Goal: Transaction & Acquisition: Purchase product/service

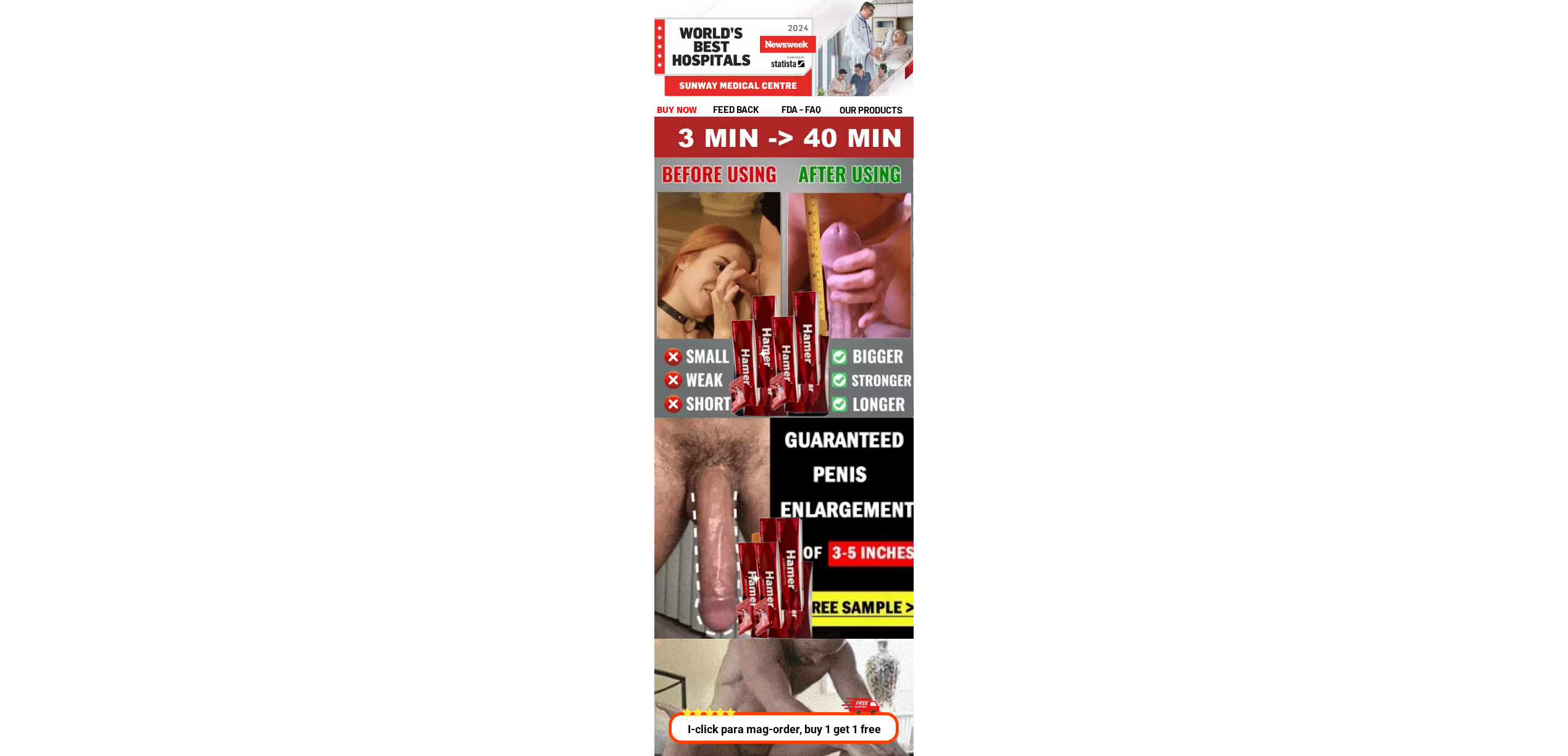
click at [756, 719] on div at bounding box center [784, 728] width 230 height 32
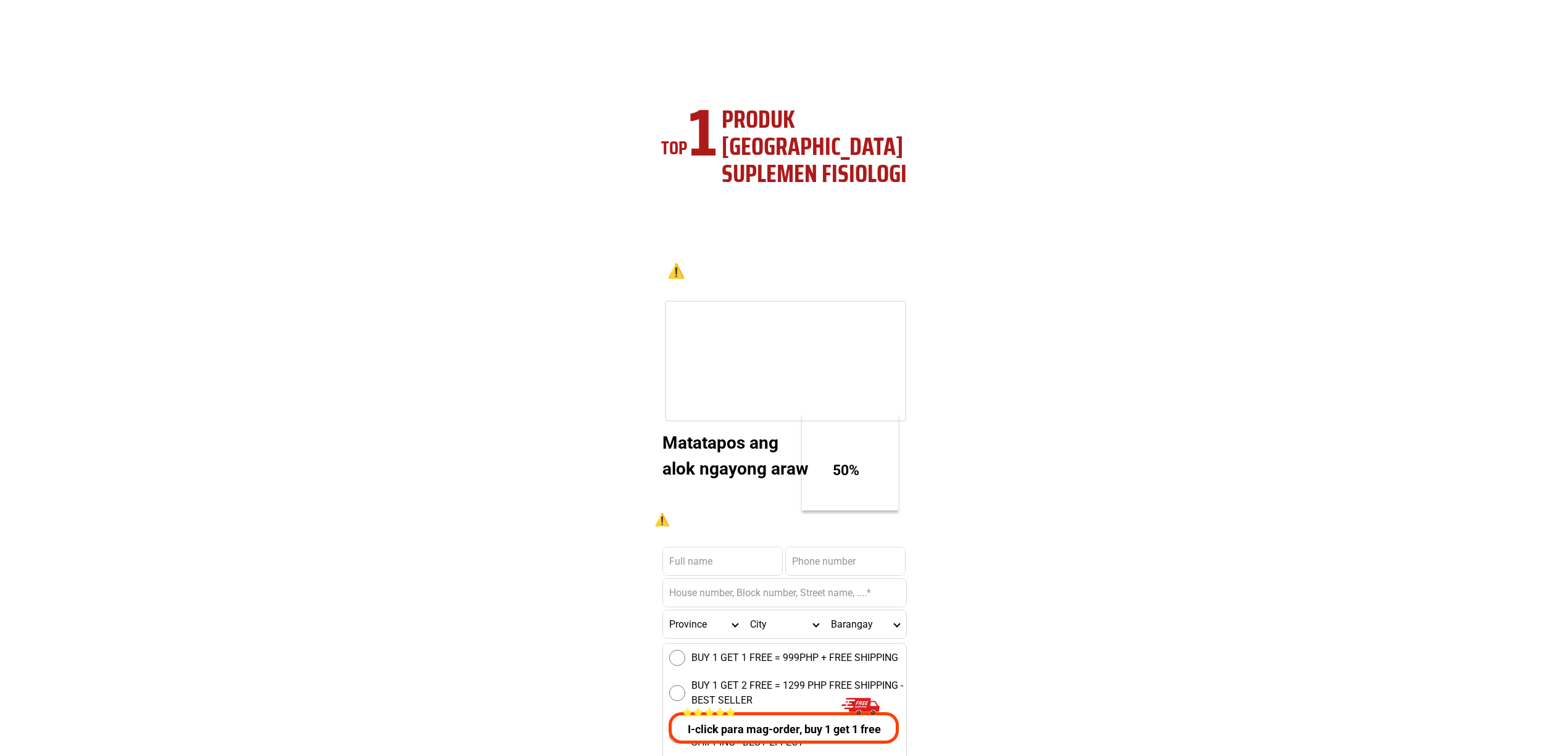
scroll to position [4448, 0]
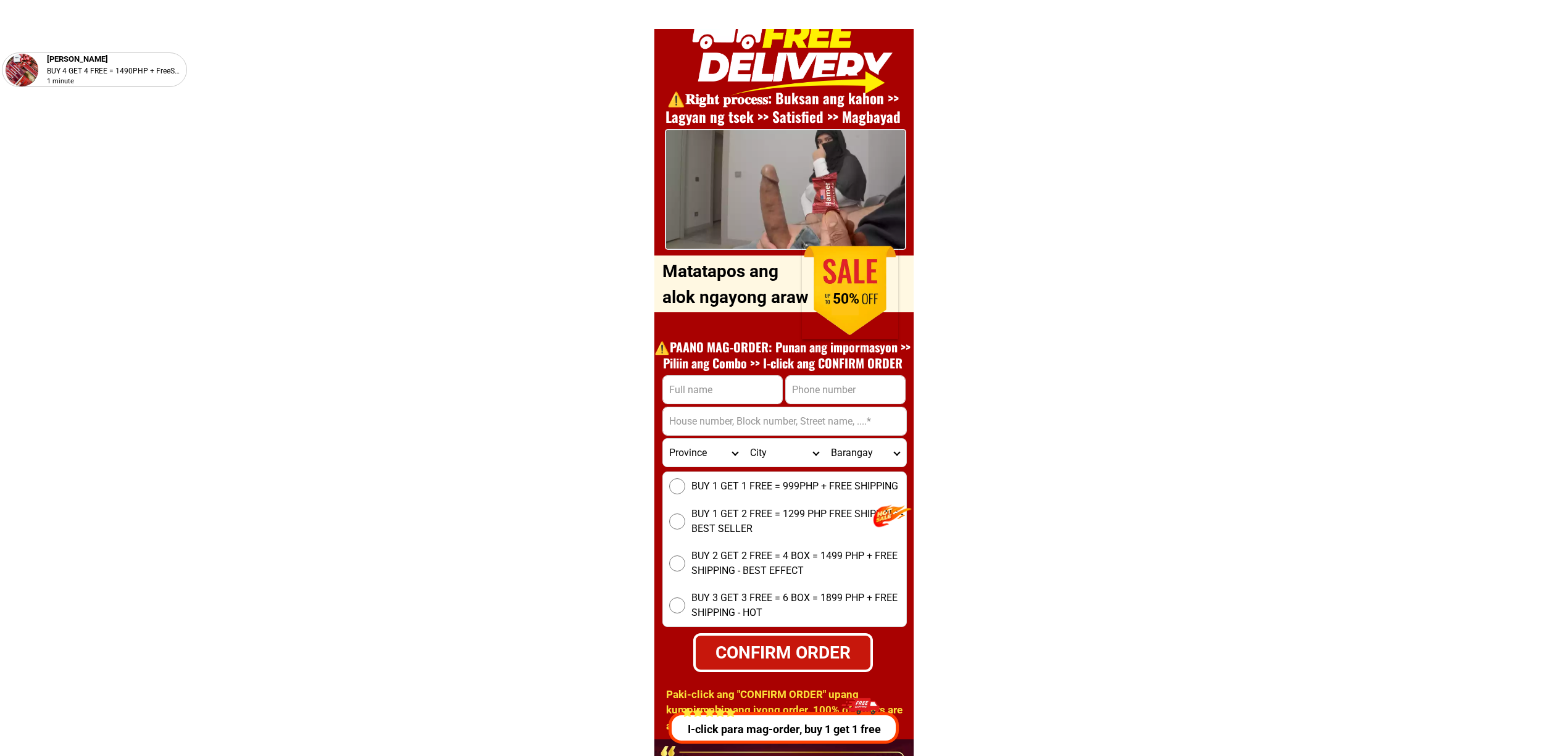
click at [791, 391] on input "Input phone_number" at bounding box center [845, 390] width 119 height 27
paste input "09811391319"
type input "09811391319"
click at [672, 386] on input "Input full_name" at bounding box center [723, 390] width 119 height 27
paste input "[PERSON_NAME]"
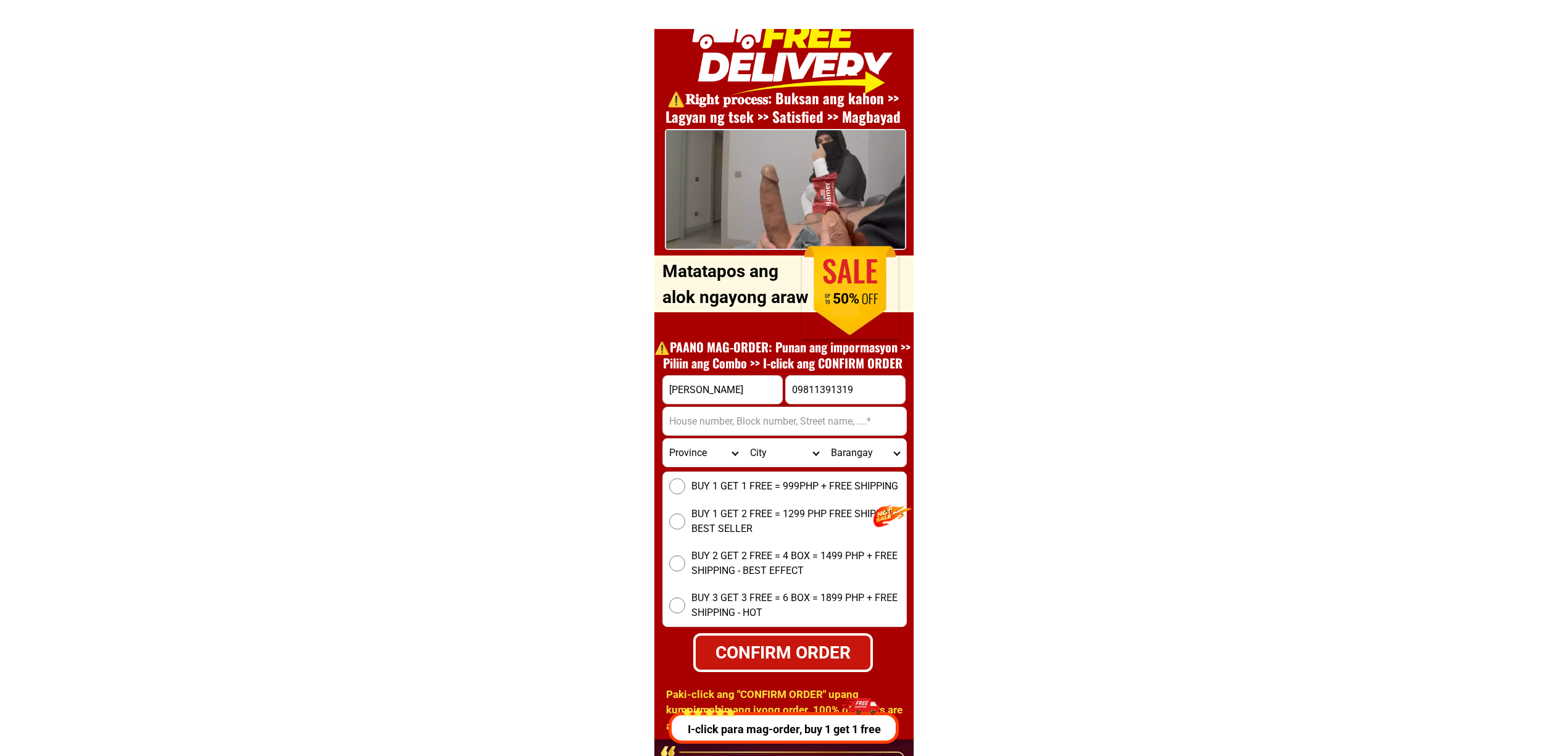
type input "[PERSON_NAME]"
click at [743, 420] on input "Input address" at bounding box center [784, 421] width 243 height 27
paste input "[PERSON_NAME] [GEOGRAPHIC_DATA]"
type input "[PERSON_NAME] [GEOGRAPHIC_DATA]"
click at [711, 447] on select "Province [GEOGRAPHIC_DATA] [GEOGRAPHIC_DATA][PERSON_NAME][GEOGRAPHIC_DATA][GEOG…" at bounding box center [704, 452] width 81 height 27
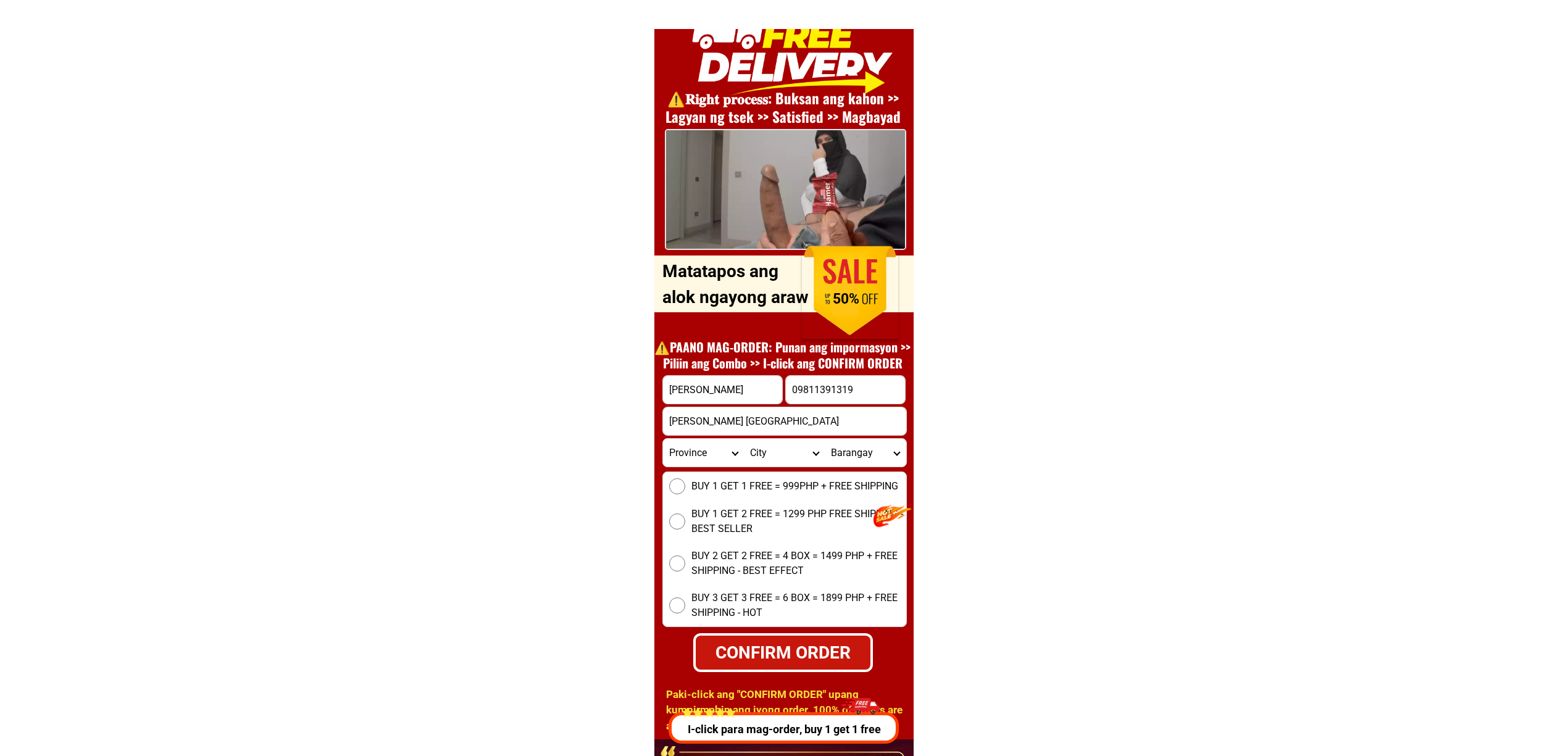
select select "63_995"
click at [663, 438] on select "Province [GEOGRAPHIC_DATA] [GEOGRAPHIC_DATA][PERSON_NAME][GEOGRAPHIC_DATA][GEOG…" at bounding box center [704, 452] width 81 height 27
click at [762, 462] on form "[PERSON_NAME] 09811391319 CONFIRM ORDER [PERSON_NAME] [GEOGRAPHIC_DATA] [GEOGRA…" at bounding box center [784, 523] width 245 height 297
click at [765, 447] on select "City General-[GEOGRAPHIC_DATA]-city [GEOGRAPHIC_DATA]-[GEOGRAPHIC_DATA]-[GEOGRA…" at bounding box center [784, 452] width 81 height 27
select select "63_9953239"
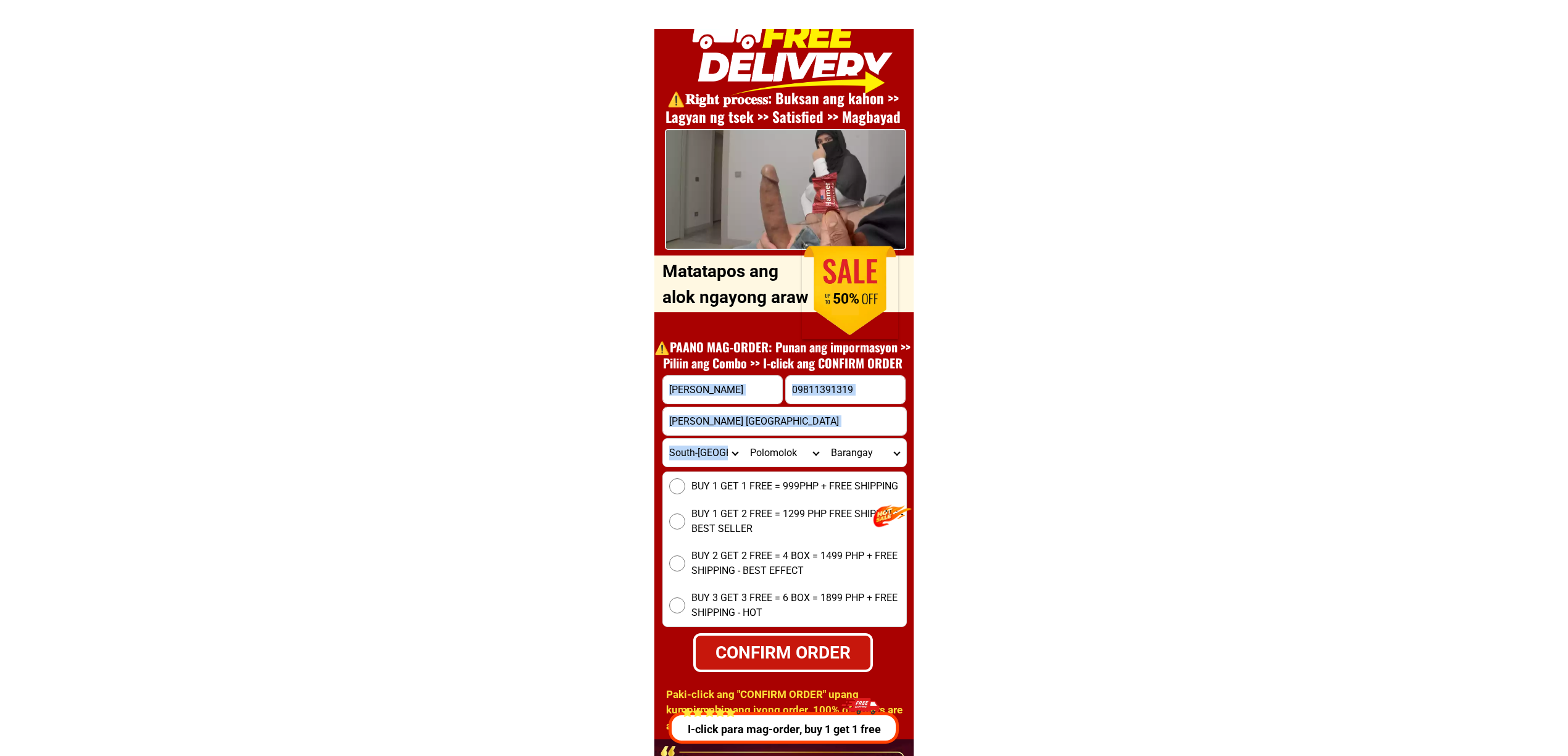
click at [744, 438] on select "City General-[GEOGRAPHIC_DATA]-city [GEOGRAPHIC_DATA]-[GEOGRAPHIC_DATA]-[GEOGRA…" at bounding box center [784, 452] width 81 height 27
click at [858, 445] on select "Barangay [GEOGRAPHIC_DATA] site Crossing palkan [PERSON_NAME] Klinan 6 [GEOGRAP…" at bounding box center [865, 452] width 81 height 27
select select "63_99532397738"
click at [825, 438] on select "Barangay [GEOGRAPHIC_DATA] site Crossing palkan [PERSON_NAME] Klinan 6 [GEOGRAP…" at bounding box center [865, 452] width 81 height 27
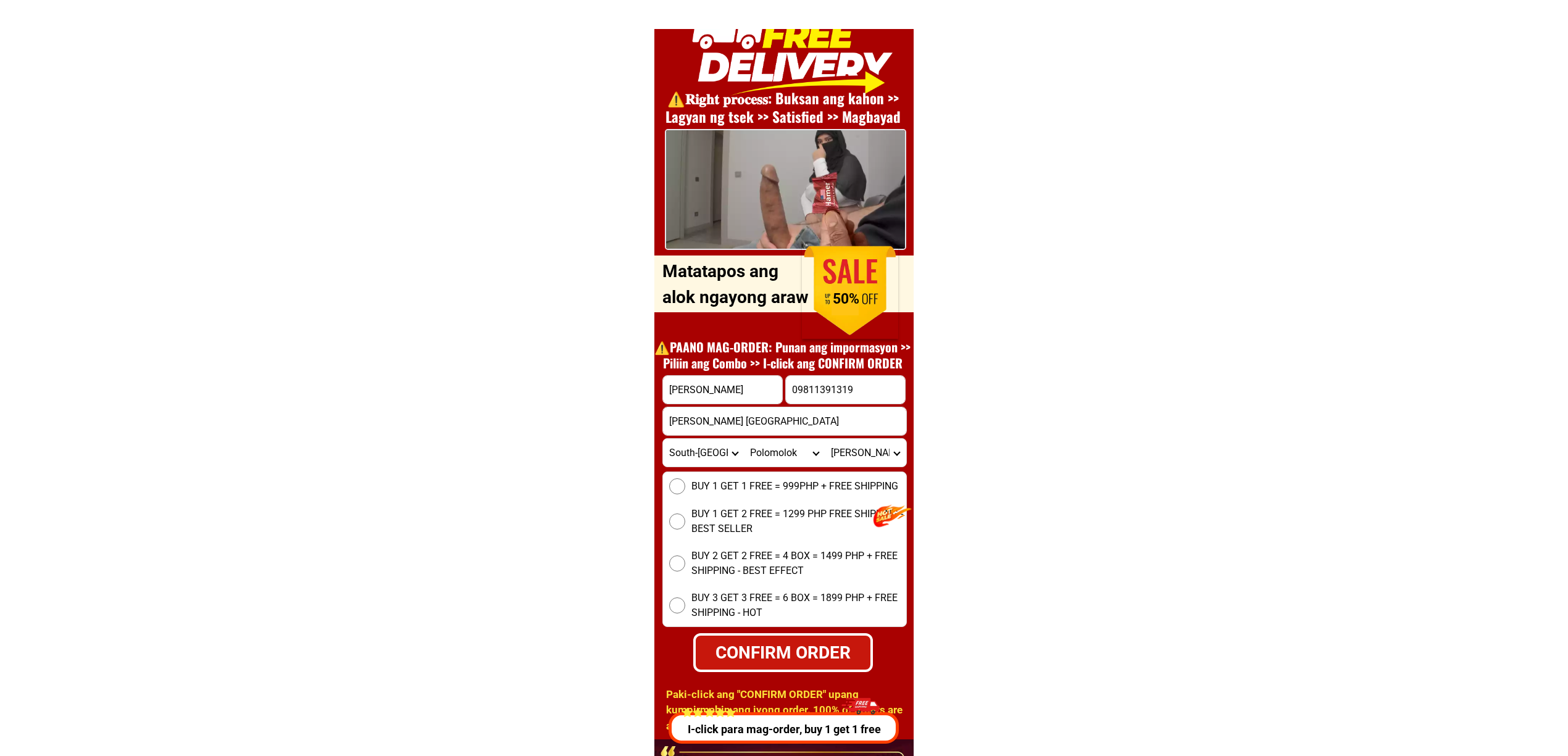
click at [722, 547] on div "BUY 1 GET 1 FREE = 999PHP + FREE SHIPPING BUY 1 GET 2 FREE = 1299 PHP FREE SHIP…" at bounding box center [784, 549] width 245 height 155
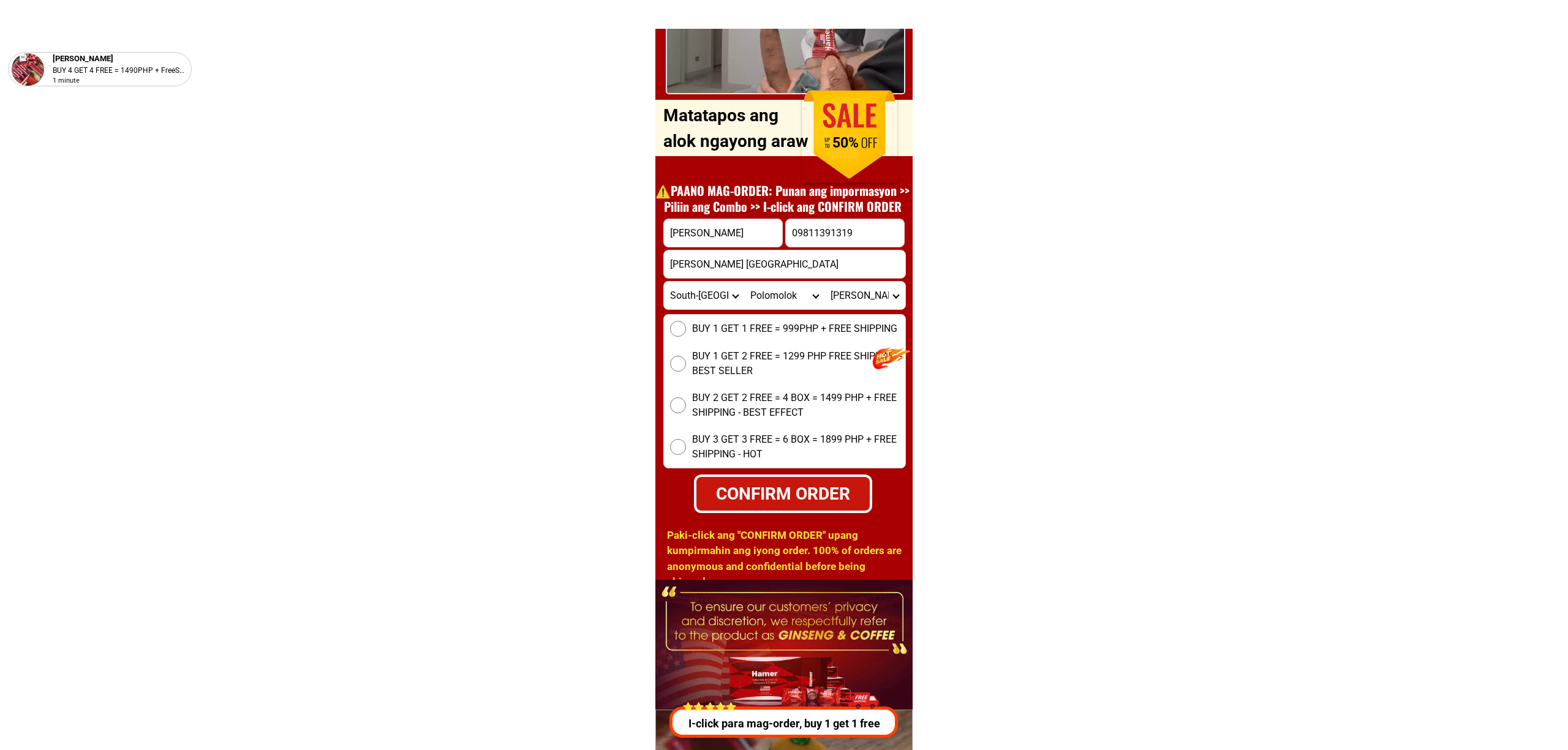
scroll to position [4577, 0]
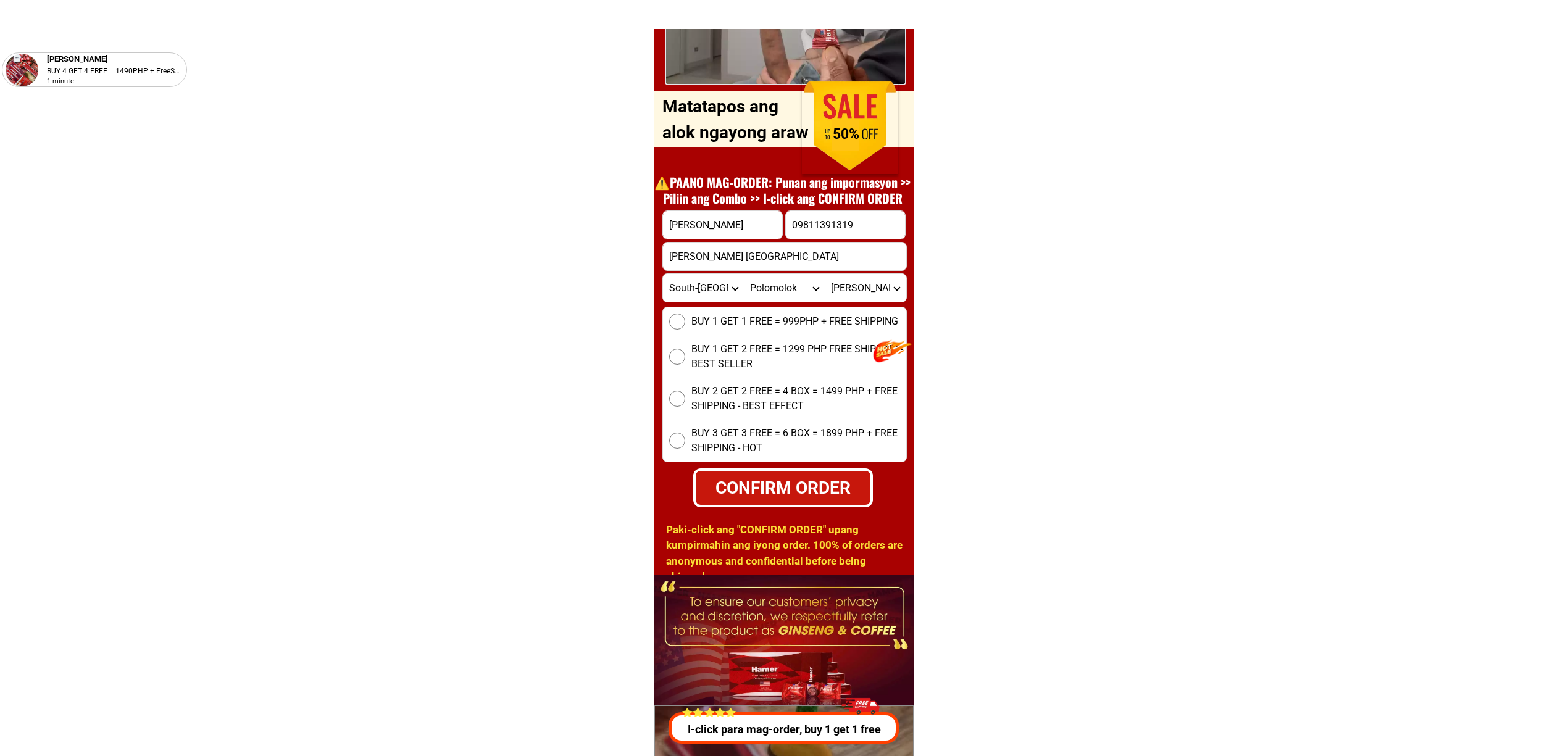
click at [744, 394] on span "BUY 2 GET 2 FREE = 4 BOX = 1499 PHP + FREE SHIPPING - BEST EFFECT" at bounding box center [799, 398] width 215 height 30
click at [686, 394] on input "BUY 2 GET 2 FREE = 4 BOX = 1499 PHP + FREE SHIPPING - BEST EFFECT" at bounding box center [677, 398] width 16 height 16
drag, startPoint x: 776, startPoint y: 490, endPoint x: 818, endPoint y: 495, distance: 42.3
click at [776, 490] on div "CONFIRM ORDER" at bounding box center [784, 487] width 175 height 26
radio input "true"
